Goal: Task Accomplishment & Management: Use online tool/utility

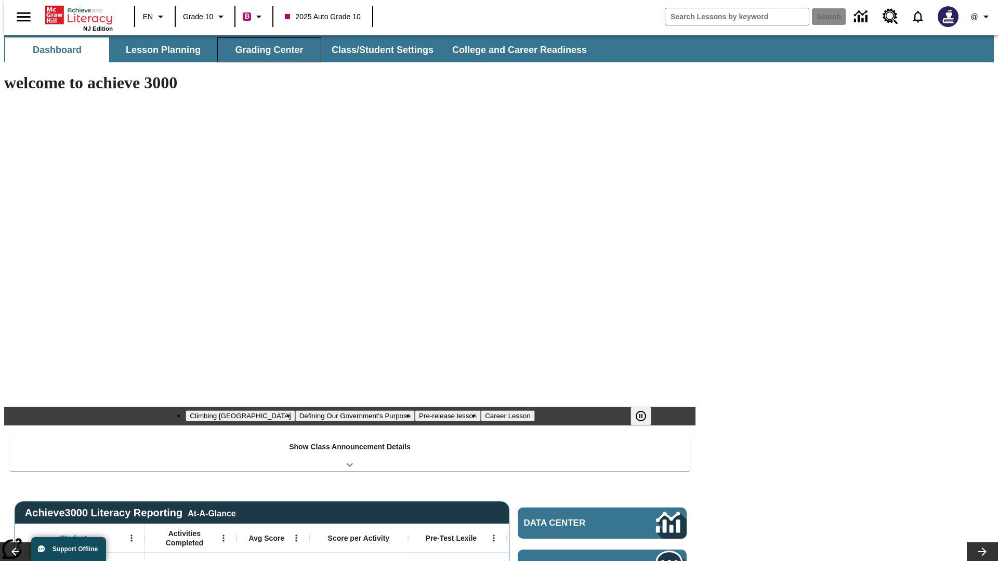
click at [265, 50] on button "Grading Center" at bounding box center [269, 49] width 104 height 25
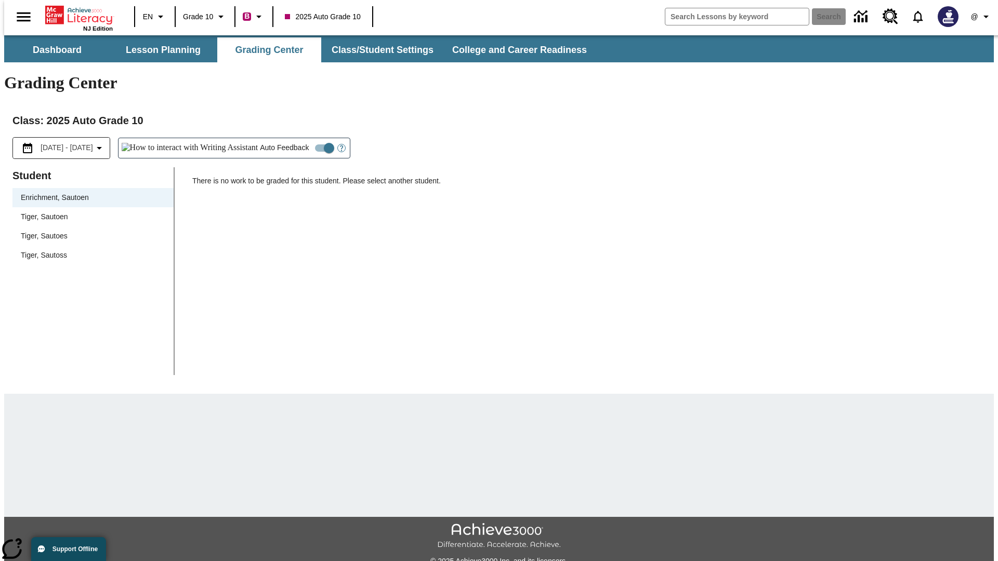
click at [89, 212] on span "Tiger, Sautoen" at bounding box center [93, 217] width 144 height 11
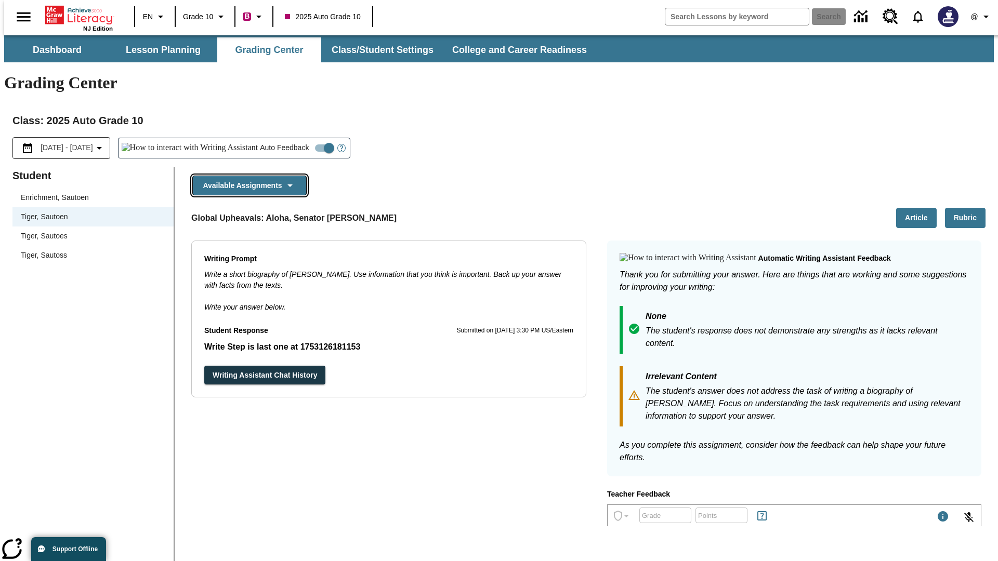
click at [246, 176] on button "Available Assignments" at bounding box center [249, 186] width 114 height 20
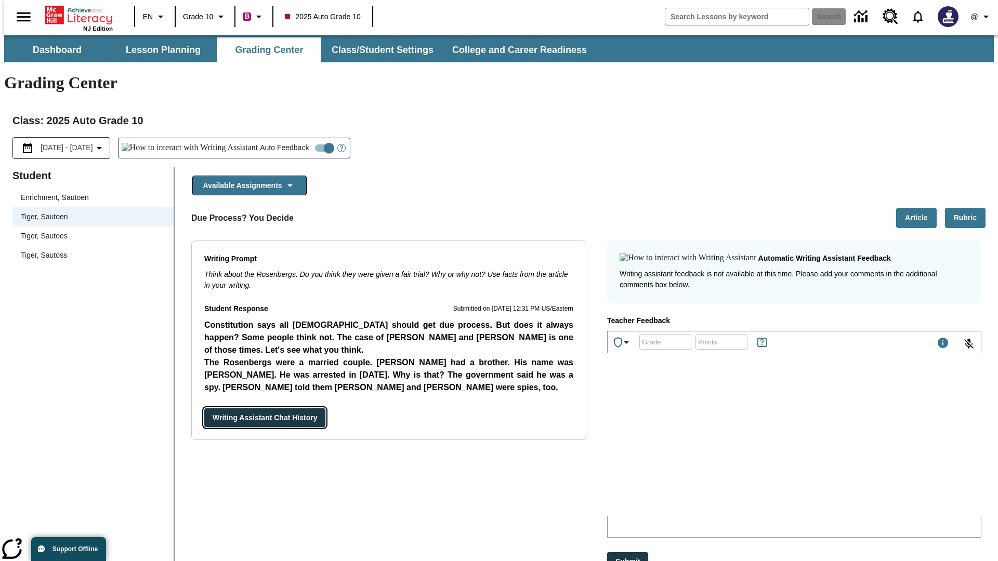
click at [204, 409] on button "Writing Assistant Chat History" at bounding box center [264, 418] width 121 height 19
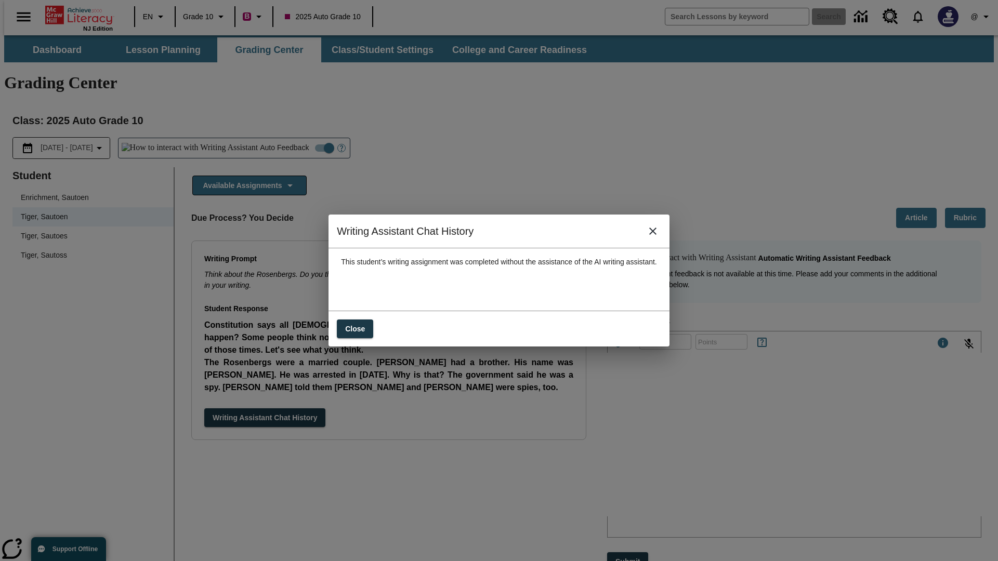
click at [656, 235] on icon "close" at bounding box center [652, 231] width 7 height 7
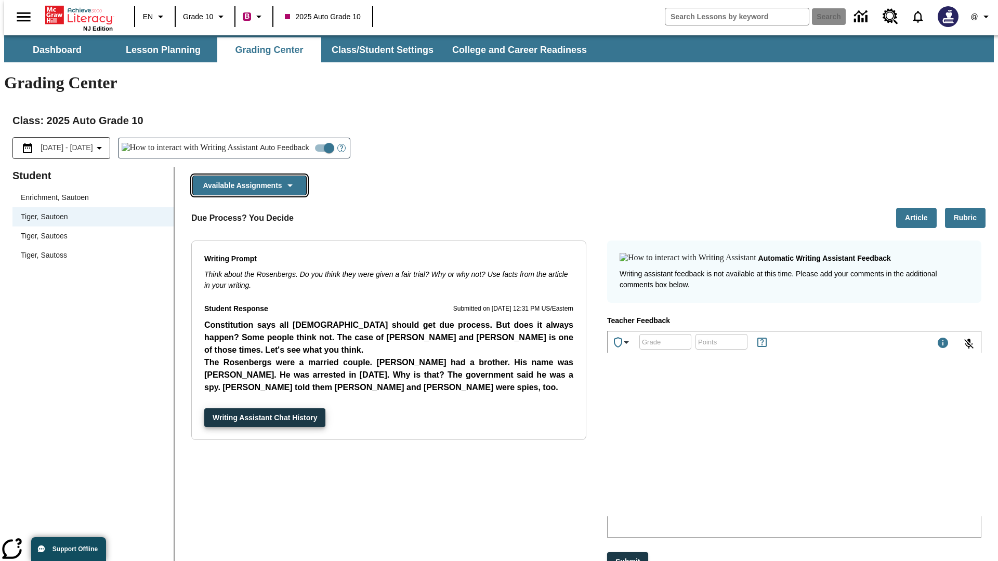
click at [246, 176] on button "Available Assignments" at bounding box center [249, 186] width 114 height 20
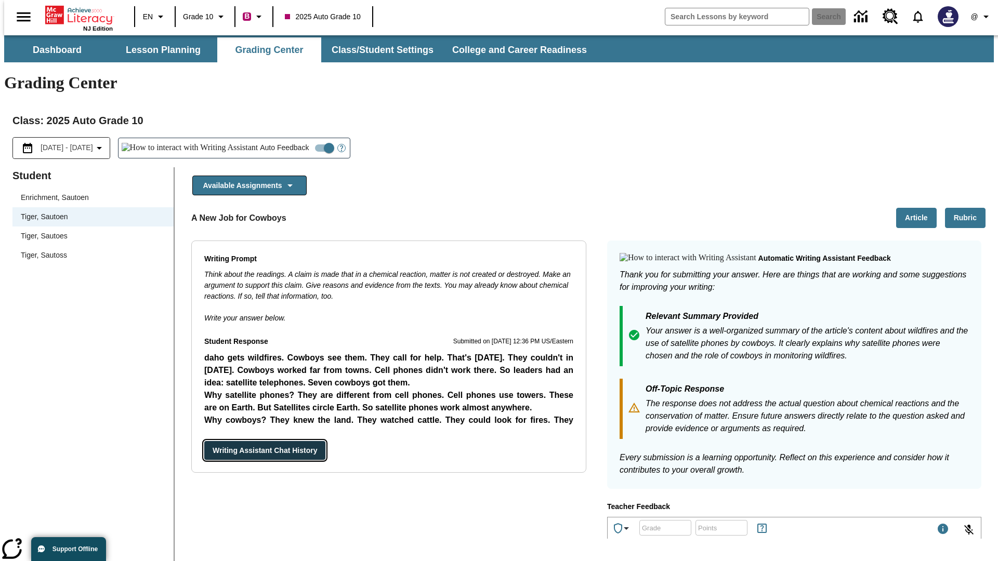
click at [204, 441] on button "Writing Assistant Chat History" at bounding box center [264, 450] width 121 height 19
